Goal: Information Seeking & Learning: Check status

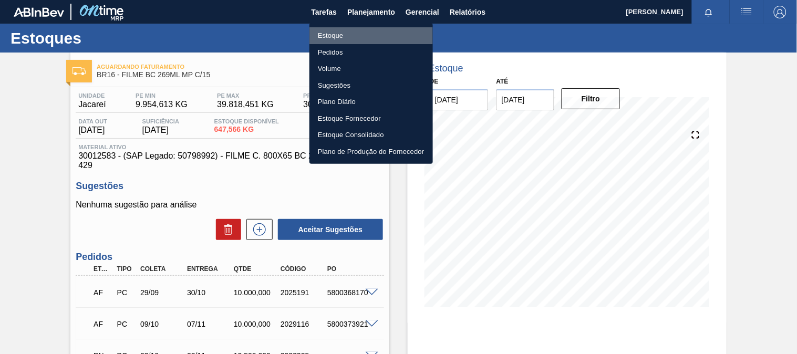
click at [342, 39] on li "Estoque" at bounding box center [370, 35] width 123 height 17
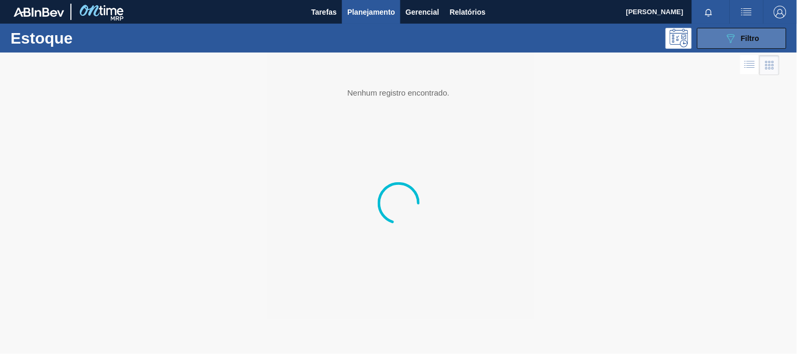
click at [723, 41] on button "089F7B8B-B2A5-4AFE-B5C0-19BA573D28AC Filtro" at bounding box center [741, 38] width 89 height 21
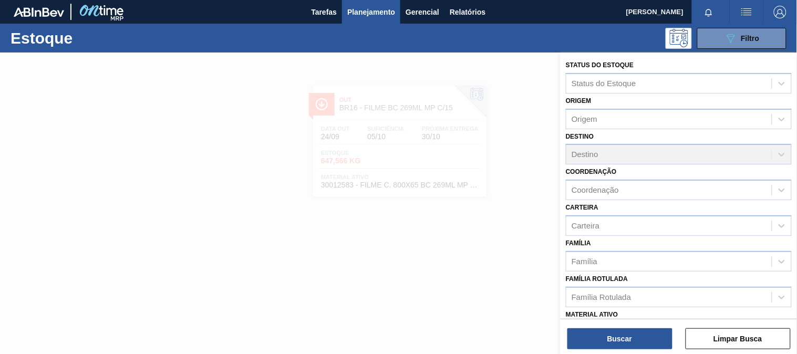
scroll to position [117, 0]
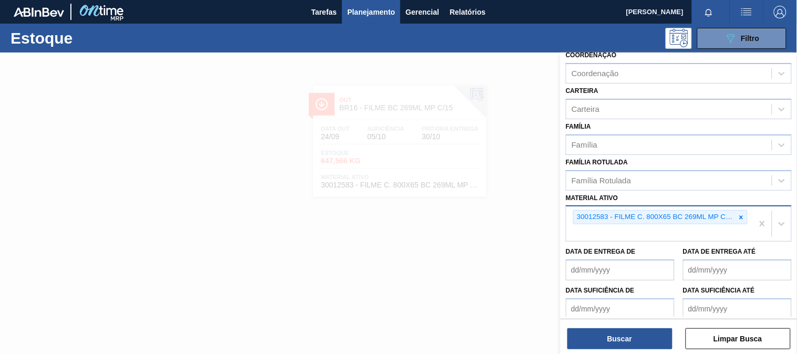
click at [733, 214] on div "30012583 - FILME C. 800X65 BC 269ML MP C15 429" at bounding box center [654, 217] width 162 height 13
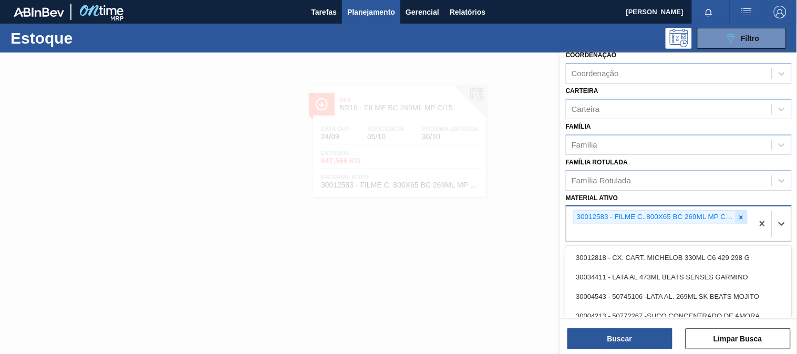
click at [738, 214] on icon at bounding box center [740, 217] width 7 height 7
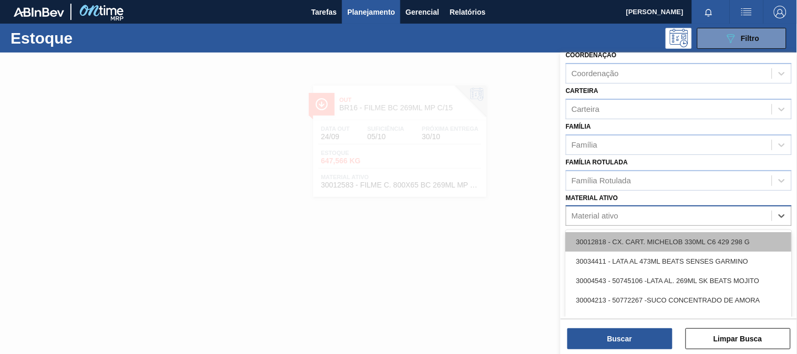
paste ativo "30003623"
type ativo "30003623"
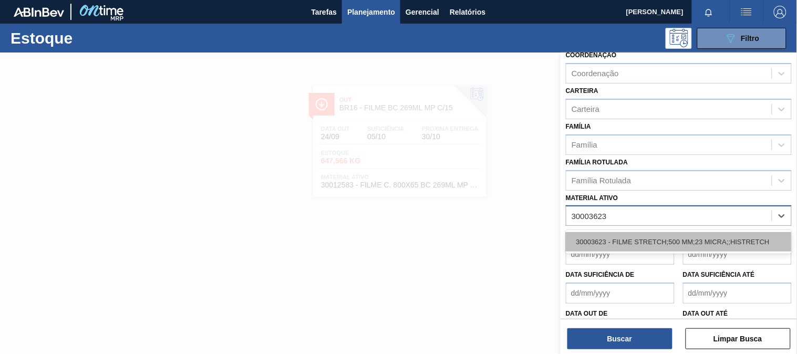
click at [595, 247] on div "30003623 - FILME STRETCH;500 MM;23 MICRA;;HISTRETCH" at bounding box center [679, 241] width 226 height 19
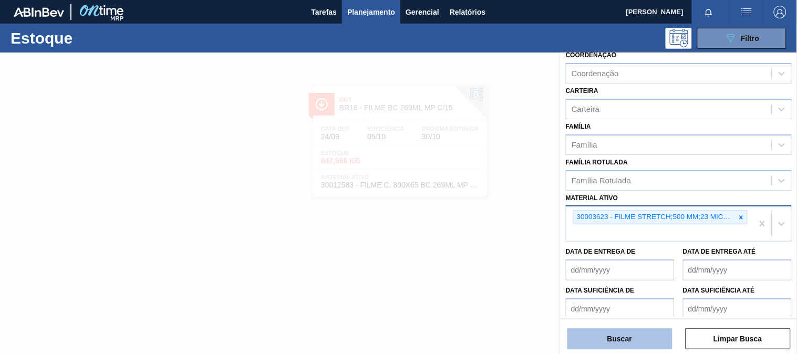
click at [618, 338] on button "Buscar" at bounding box center [619, 338] width 105 height 21
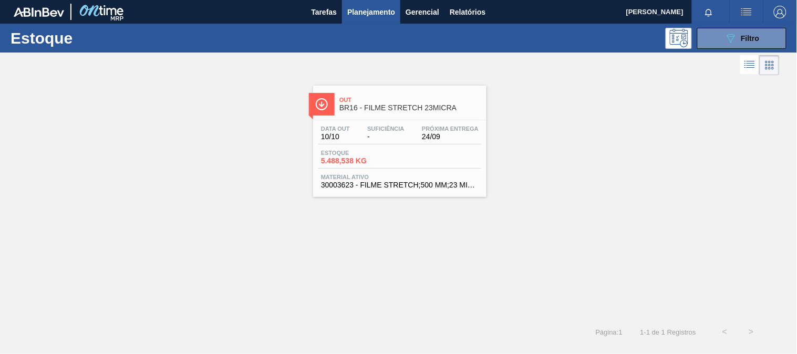
click at [433, 140] on span "24/09" at bounding box center [450, 137] width 57 height 8
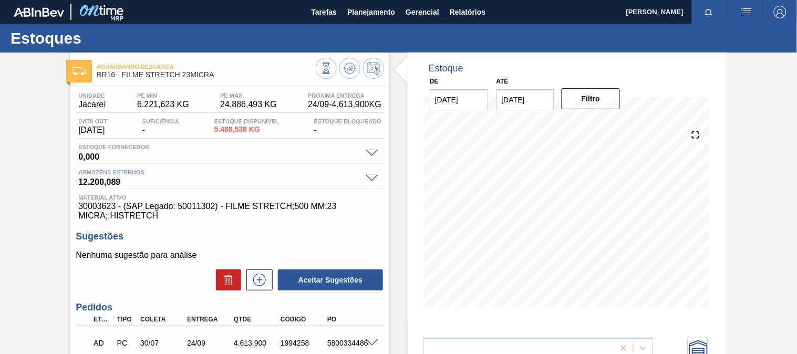
scroll to position [175, 0]
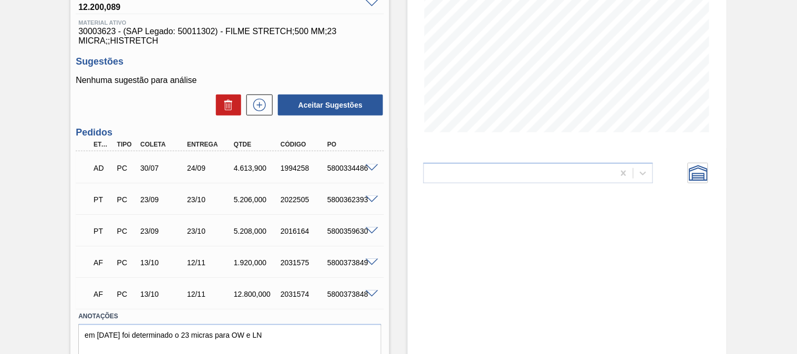
click at [279, 202] on div "2022505" at bounding box center [303, 199] width 51 height 8
click at [368, 202] on span at bounding box center [371, 200] width 13 height 8
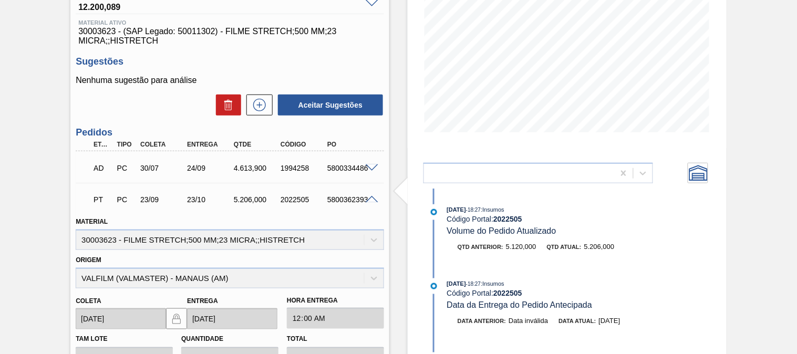
click at [368, 202] on span at bounding box center [371, 200] width 13 height 8
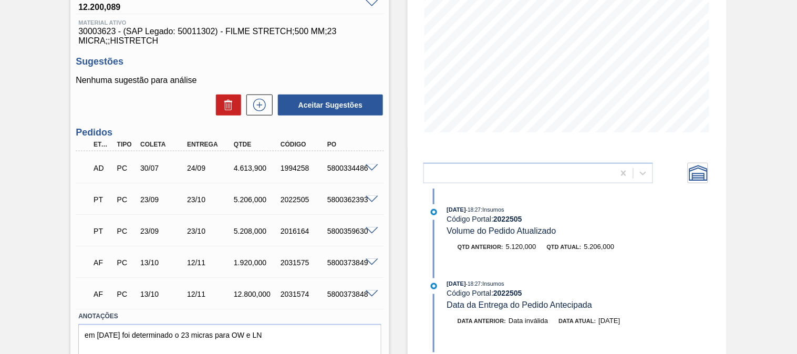
scroll to position [0, 0]
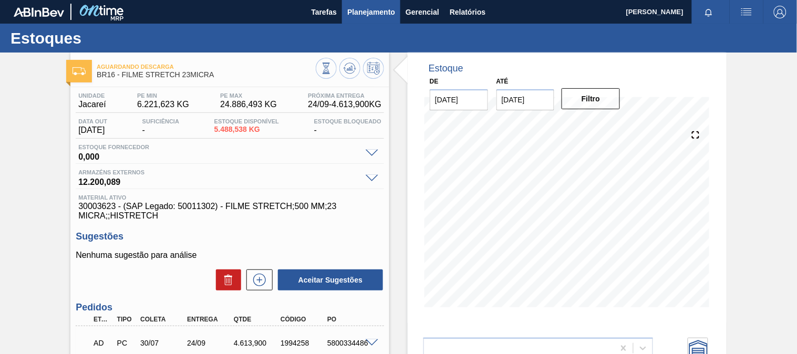
click at [357, 0] on button "Planejamento" at bounding box center [371, 12] width 58 height 24
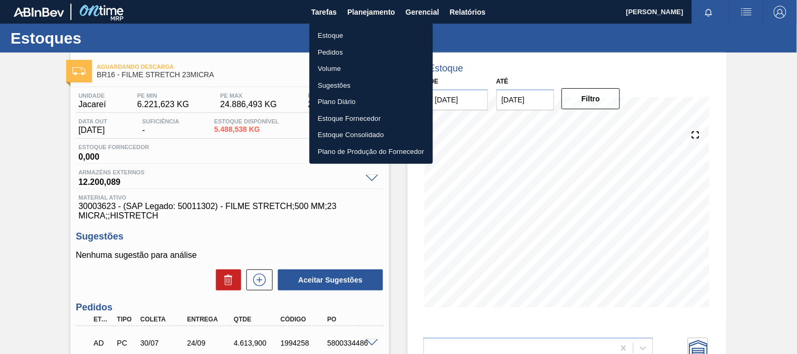
click at [339, 33] on li "Estoque" at bounding box center [370, 35] width 123 height 17
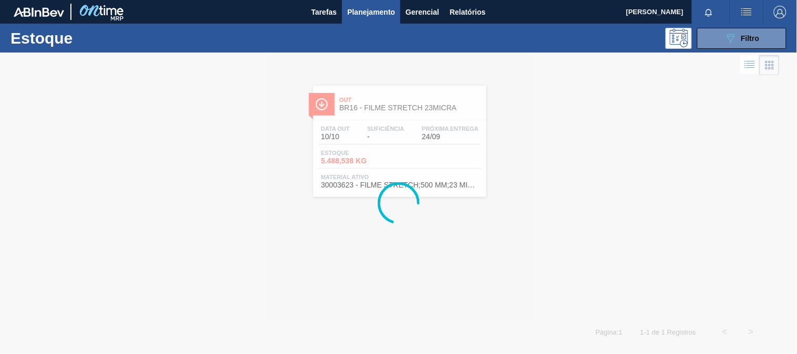
click at [696, 30] on div "089F7B8B-B2A5-4AFE-B5C0-19BA573D28AC Filtro" at bounding box center [742, 38] width 100 height 21
click at [721, 38] on button "089F7B8B-B2A5-4AFE-B5C0-19BA573D28AC Filtro" at bounding box center [741, 38] width 89 height 21
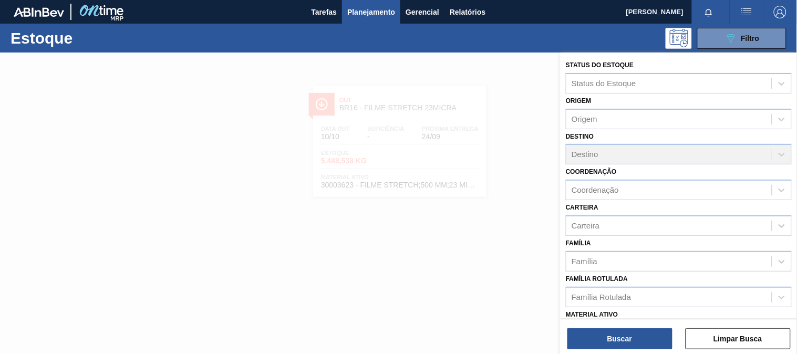
scroll to position [117, 0]
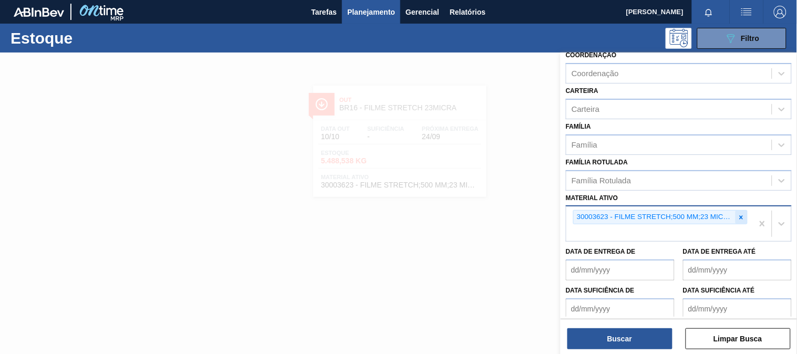
click at [739, 216] on icon at bounding box center [740, 217] width 7 height 7
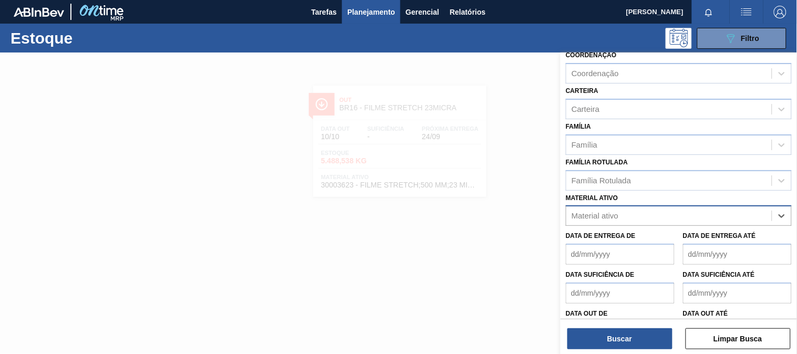
paste ativo "30007850"
type ativo "30007850"
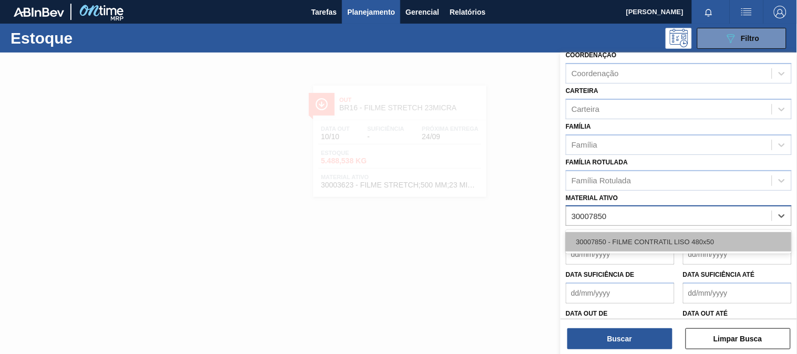
click at [663, 234] on div "30007850 - FILME CONTRATIL LISO 480x50" at bounding box center [679, 241] width 226 height 19
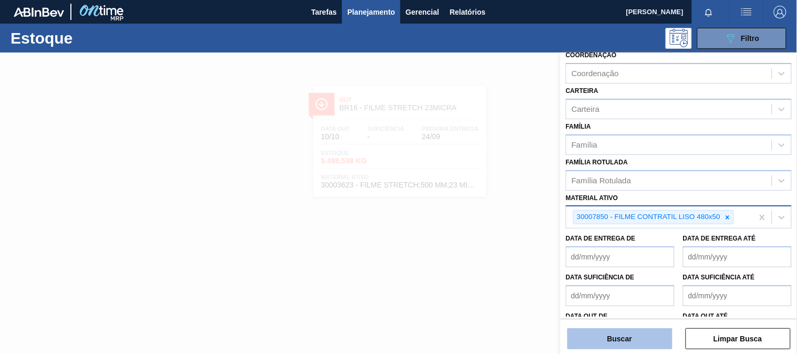
click at [616, 338] on button "Buscar" at bounding box center [619, 338] width 105 height 21
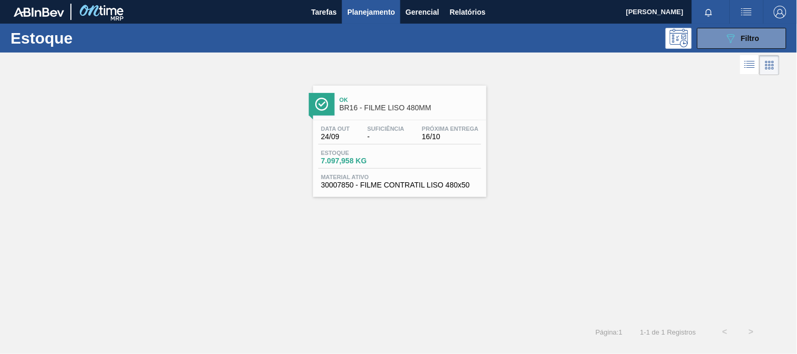
click at [440, 182] on span "30007850 - FILME CONTRATIL LISO 480x50" at bounding box center [400, 185] width 158 height 8
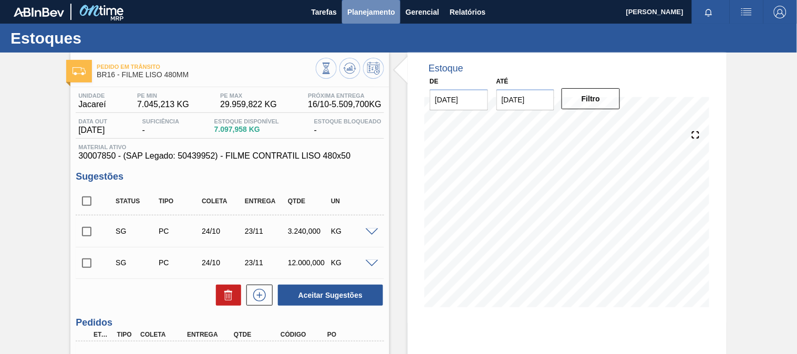
click at [363, 2] on button "Planejamento" at bounding box center [371, 12] width 58 height 24
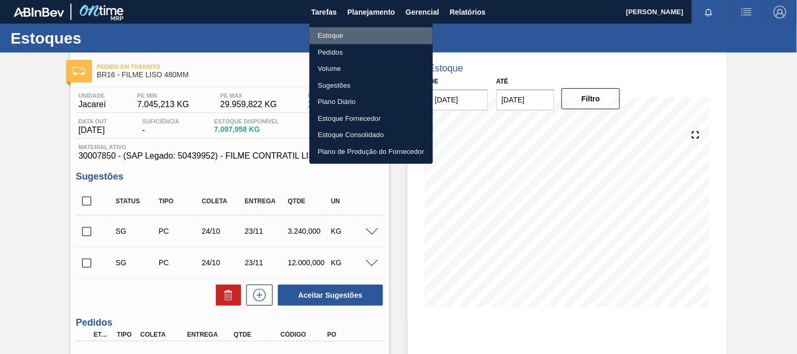
click at [326, 34] on li "Estoque" at bounding box center [370, 35] width 123 height 17
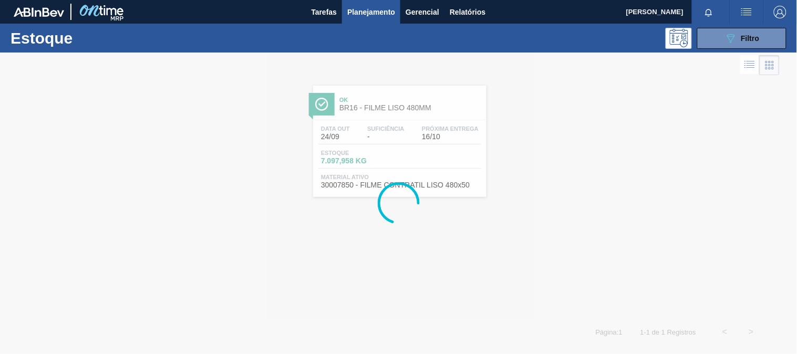
drag, startPoint x: 749, startPoint y: 37, endPoint x: 743, endPoint y: 56, distance: 20.6
click at [749, 36] on span "Filtro" at bounding box center [750, 38] width 18 height 8
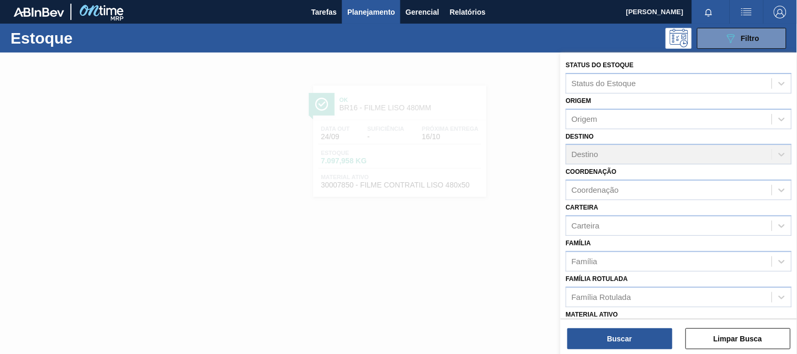
scroll to position [117, 0]
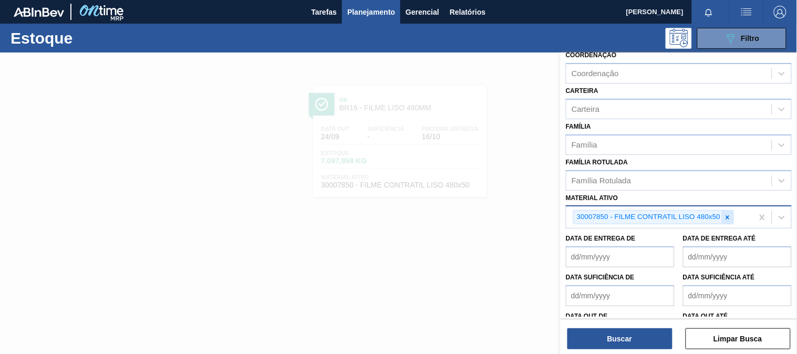
click at [731, 214] on icon at bounding box center [727, 217] width 7 height 7
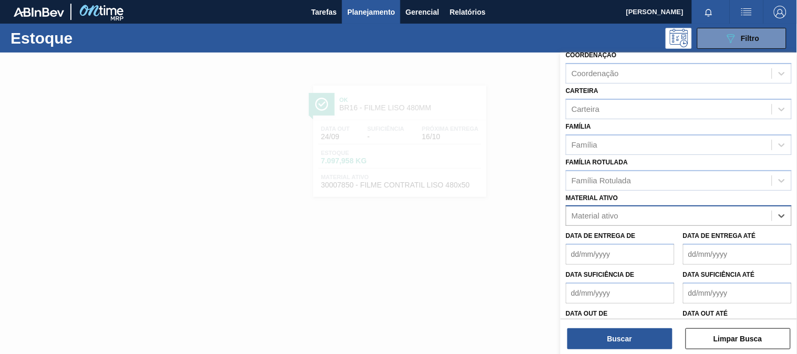
paste ativo "30003617"
type ativo "30003617"
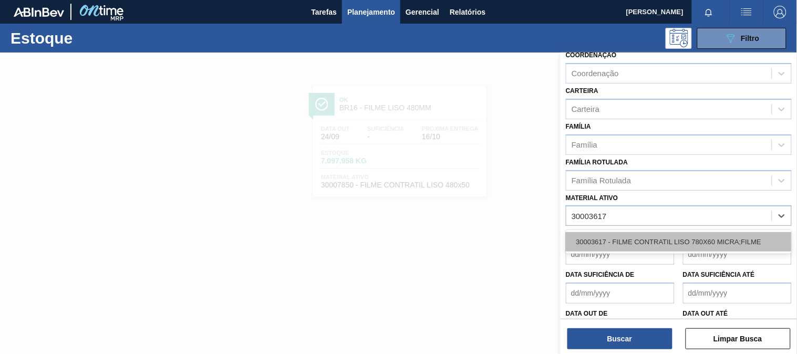
click at [664, 238] on div "30003617 - FILME CONTRATIL LISO 780X60 MICRA;FILME" at bounding box center [679, 241] width 226 height 19
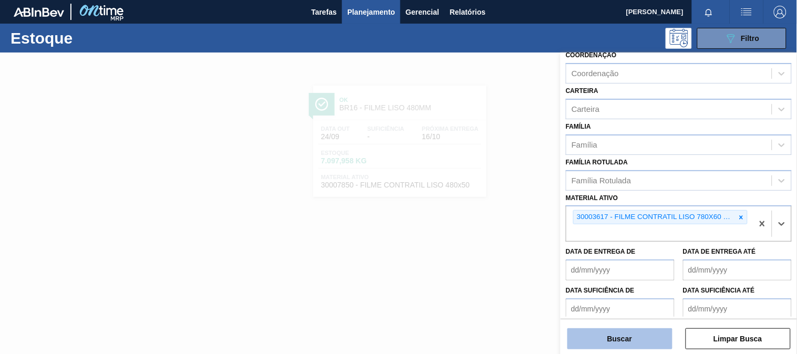
click at [622, 342] on button "Buscar" at bounding box center [619, 338] width 105 height 21
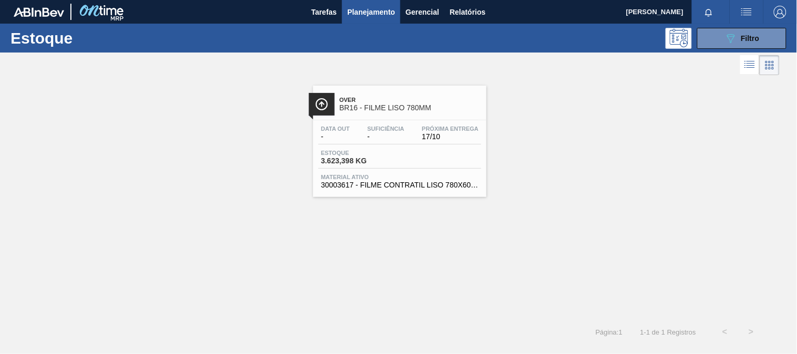
click at [443, 179] on span "Material ativo" at bounding box center [400, 177] width 158 height 6
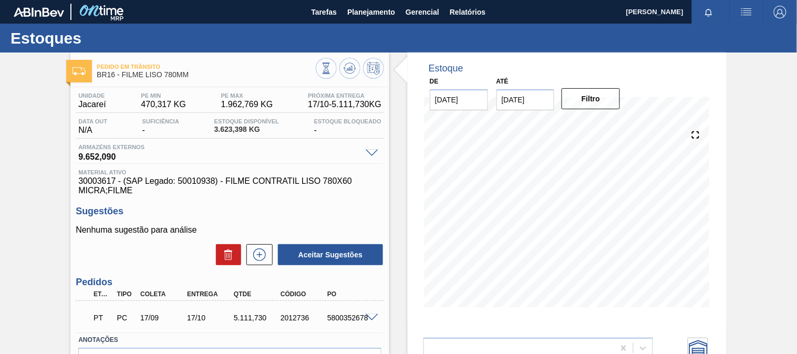
scroll to position [58, 0]
